Goal: Task Accomplishment & Management: Complete application form

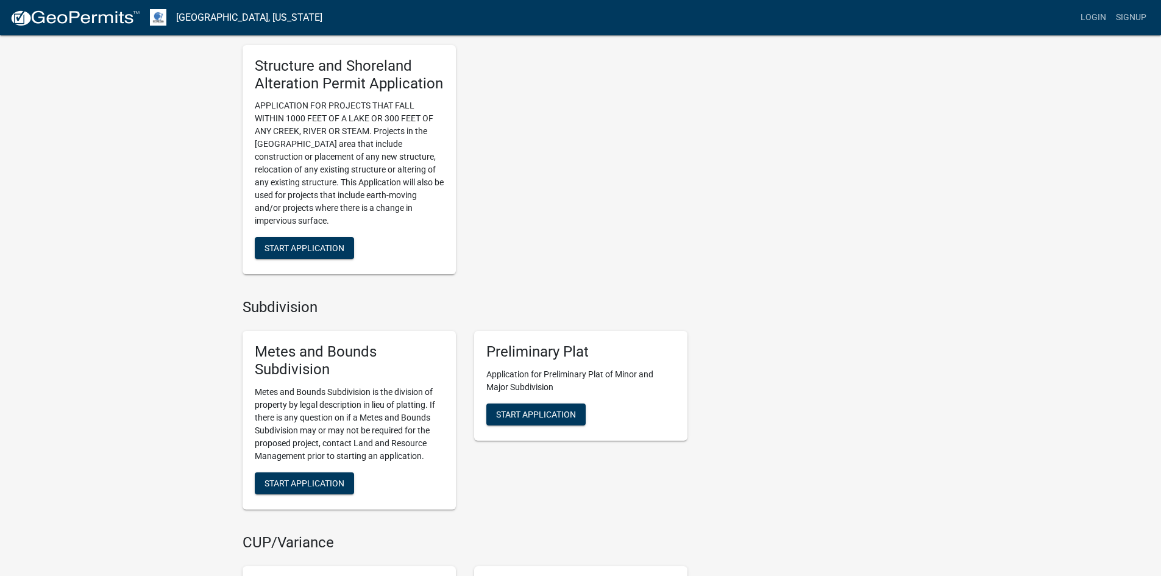
scroll to position [853, 0]
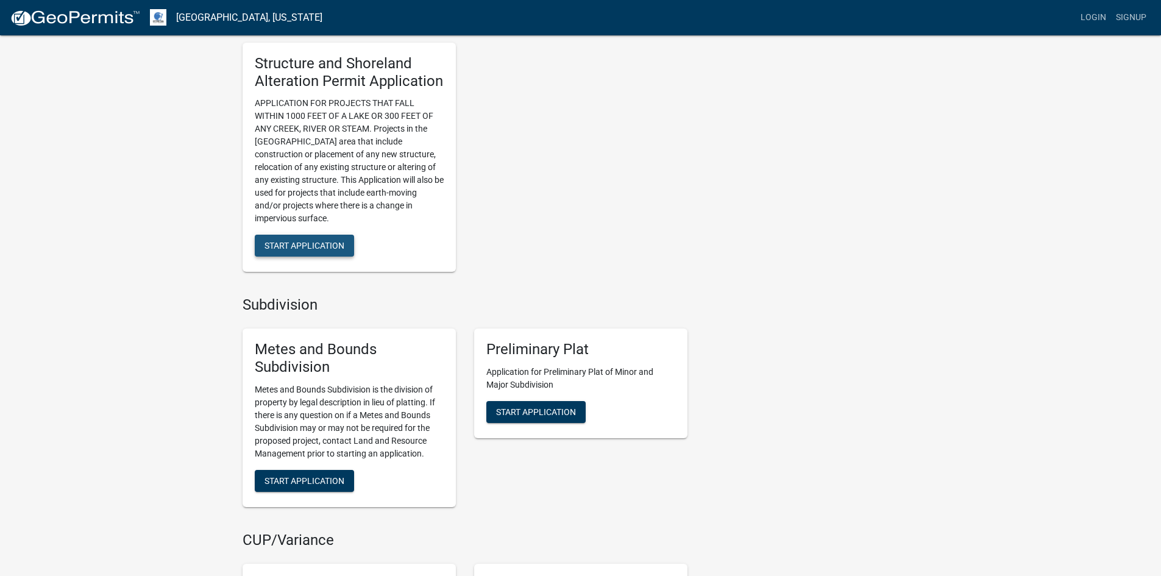
click at [316, 249] on span "Start Application" at bounding box center [304, 246] width 80 height 10
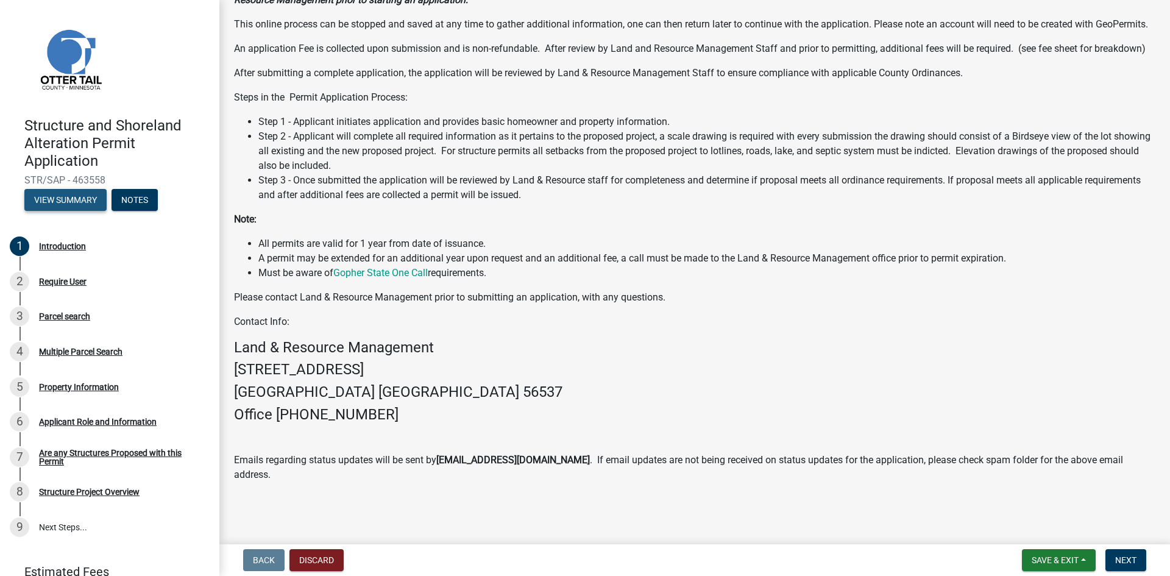
click at [75, 196] on button "View Summary" at bounding box center [65, 200] width 82 height 22
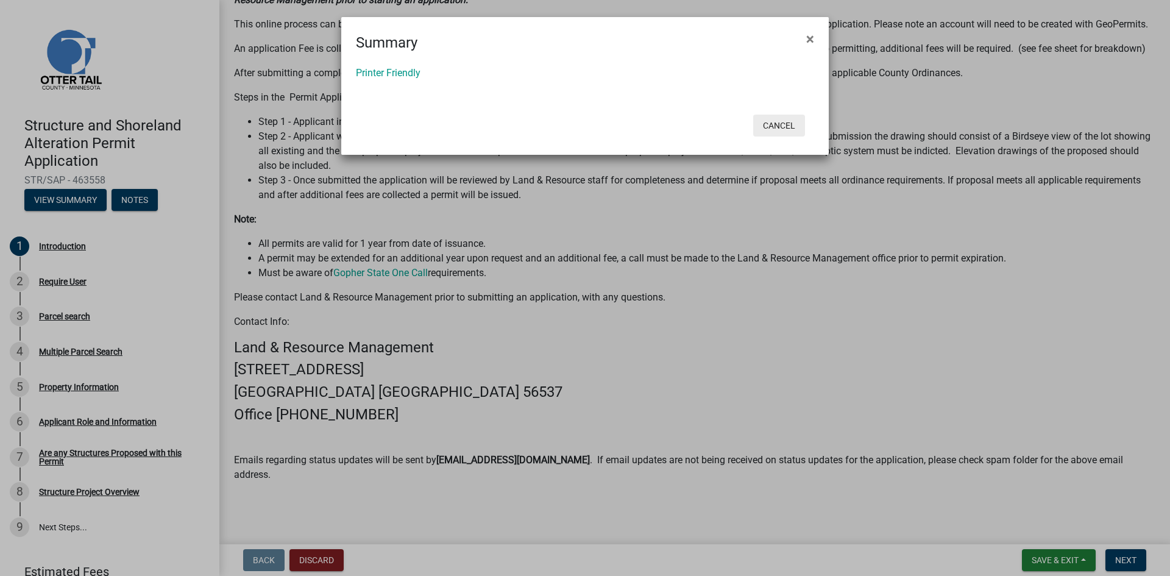
click at [778, 127] on button "Cancel" at bounding box center [779, 126] width 52 height 22
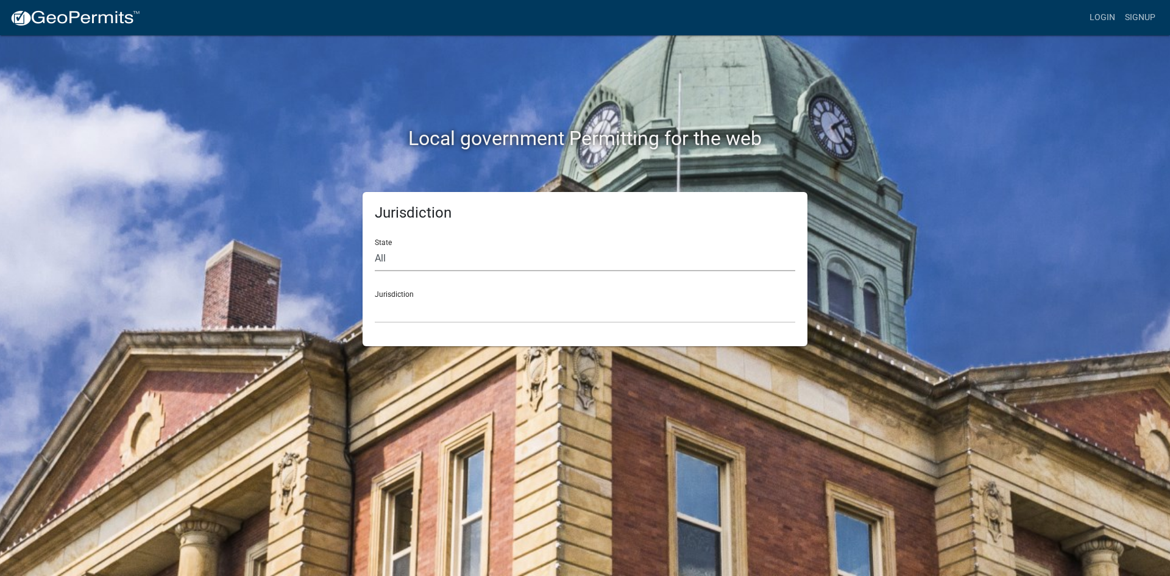
click at [397, 260] on select "All [US_STATE] [US_STATE] [US_STATE] [US_STATE] [US_STATE] [US_STATE] [US_STATE…" at bounding box center [585, 258] width 420 height 25
select select "[US_STATE]"
click at [375, 246] on select "All [US_STATE] [US_STATE] [US_STATE] [US_STATE] [US_STATE] [US_STATE] [US_STATE…" at bounding box center [585, 258] width 420 height 25
click at [420, 317] on select "[GEOGRAPHIC_DATA], [US_STATE] [GEOGRAPHIC_DATA], [US_STATE] [GEOGRAPHIC_DATA], …" at bounding box center [585, 310] width 420 height 25
